Goal: Information Seeking & Learning: Learn about a topic

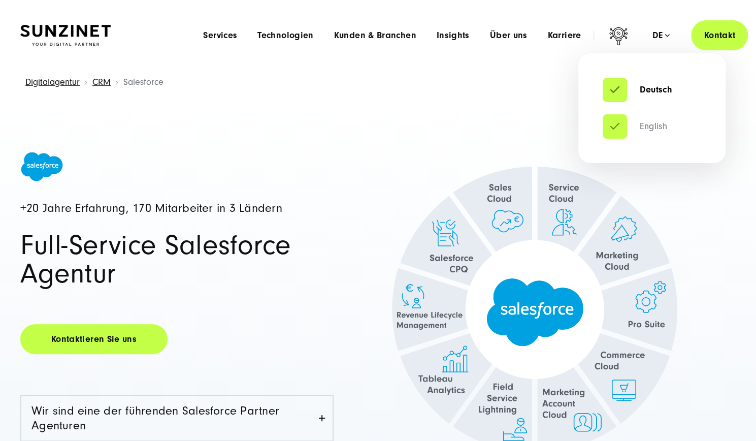
click at [649, 126] on link "English" at bounding box center [635, 126] width 65 height 10
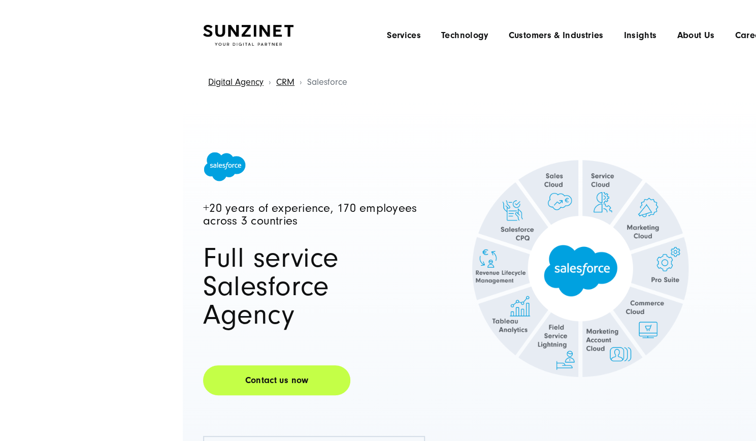
click at [379, 202] on h4 "+20 years of experience, 170 employees across 3 countries" at bounding box center [314, 214] width 222 height 25
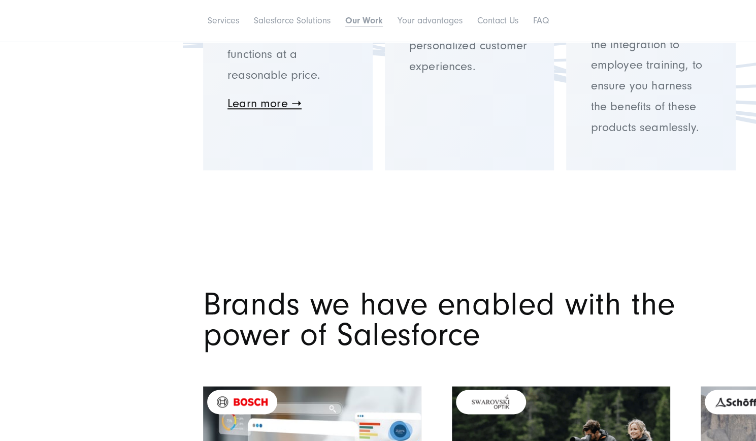
scroll to position [2895, 0]
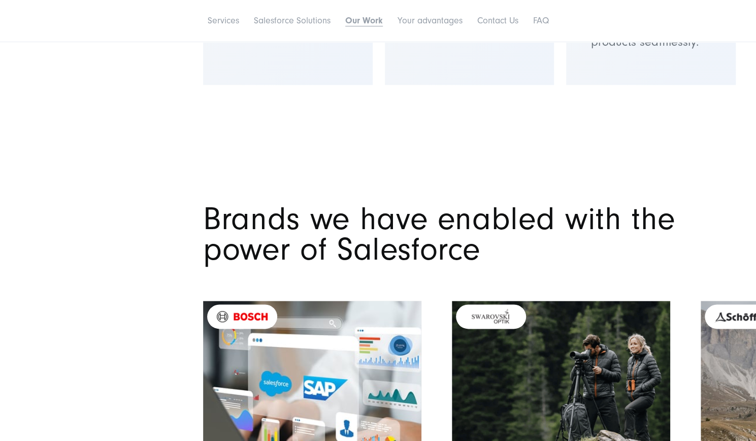
click at [381, 236] on h2 "Brands we have enabled with the power of Salesforce" at bounding box center [469, 235] width 533 height 62
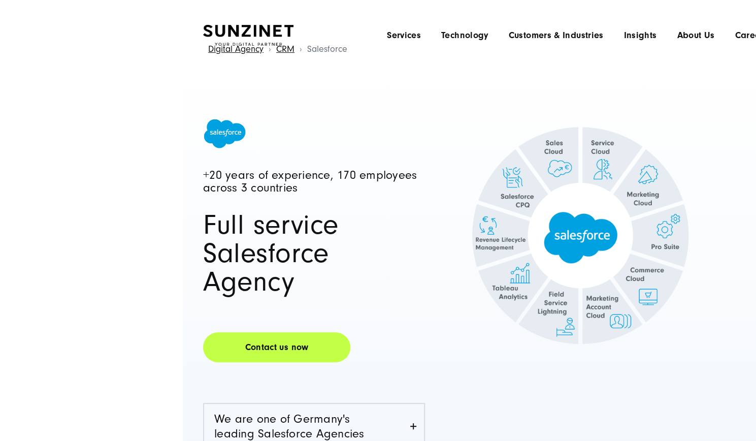
scroll to position [0, 0]
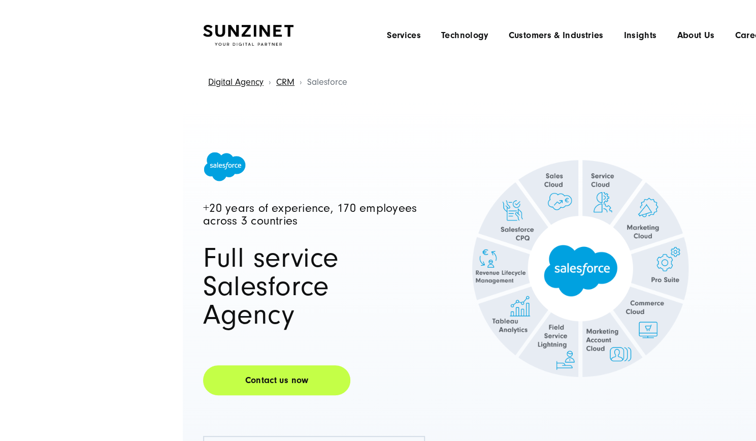
click at [310, 209] on h4 "+20 years of experience, 170 employees across 3 countries" at bounding box center [314, 214] width 222 height 25
click at [0, 0] on headings-map at bounding box center [0, 0] width 0 height 0
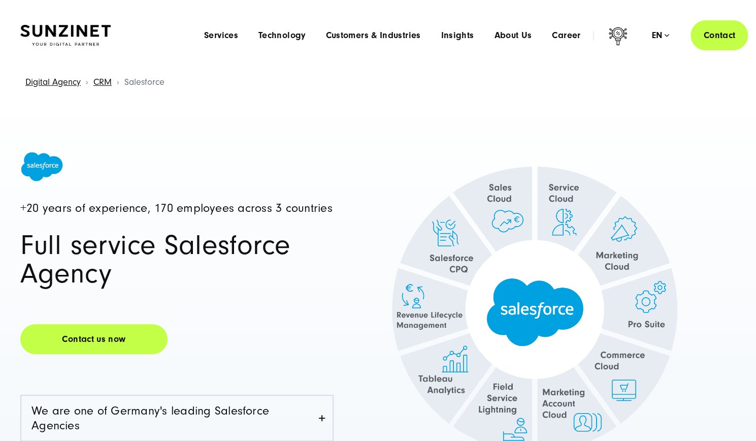
click at [722, 97] on div "+20 years of experience, 170 employees across 3 countries Full service Salesfor…" at bounding box center [378, 391] width 756 height 593
click at [105, 83] on link "CRM" at bounding box center [102, 82] width 18 height 11
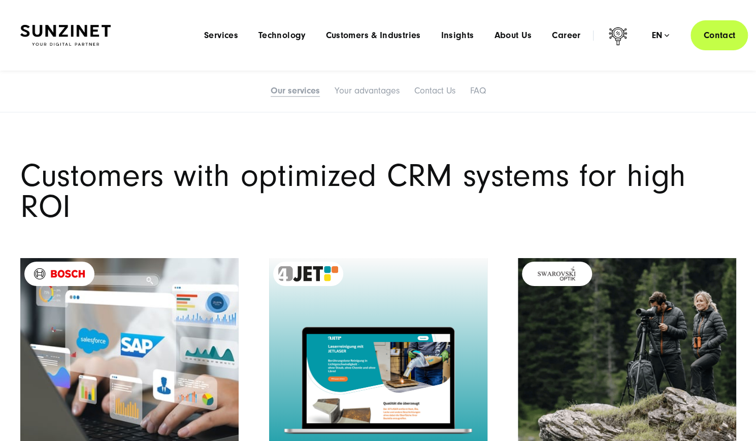
scroll to position [1778, 0]
